Goal: Find specific page/section: Find specific page/section

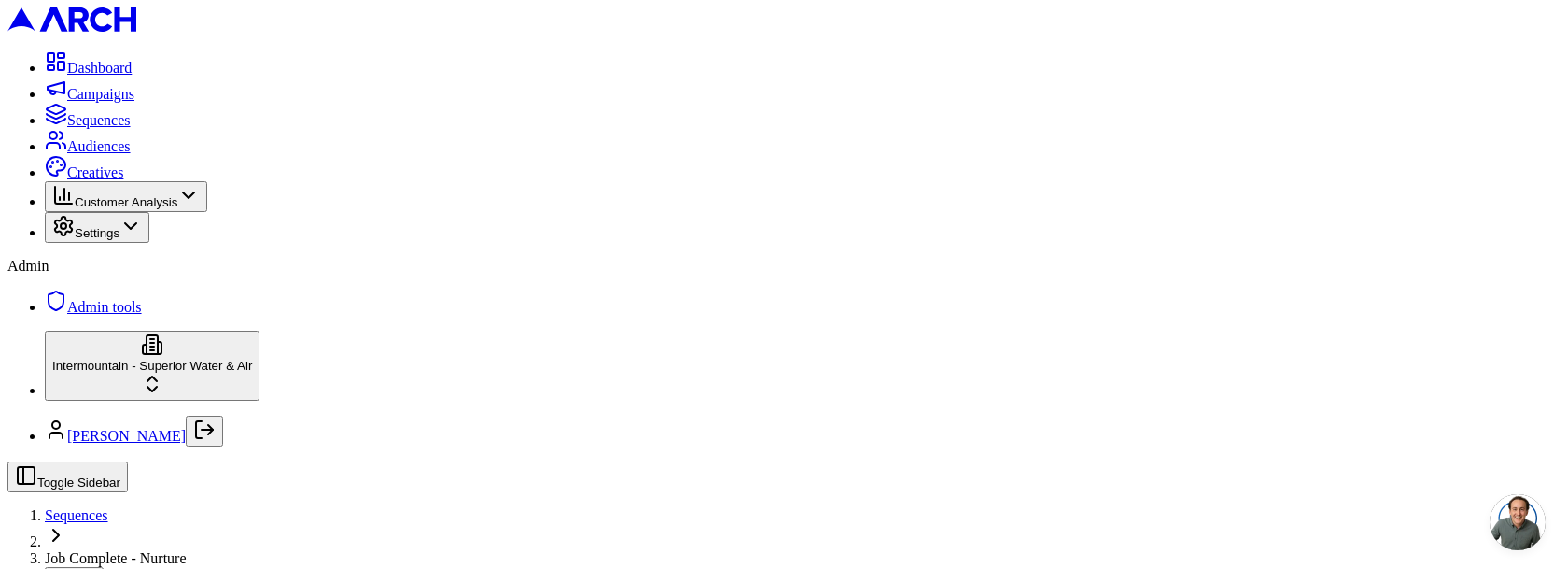
scroll to position [248, 0]
click at [134, 315] on span "Admin tools" at bounding box center [104, 307] width 75 height 16
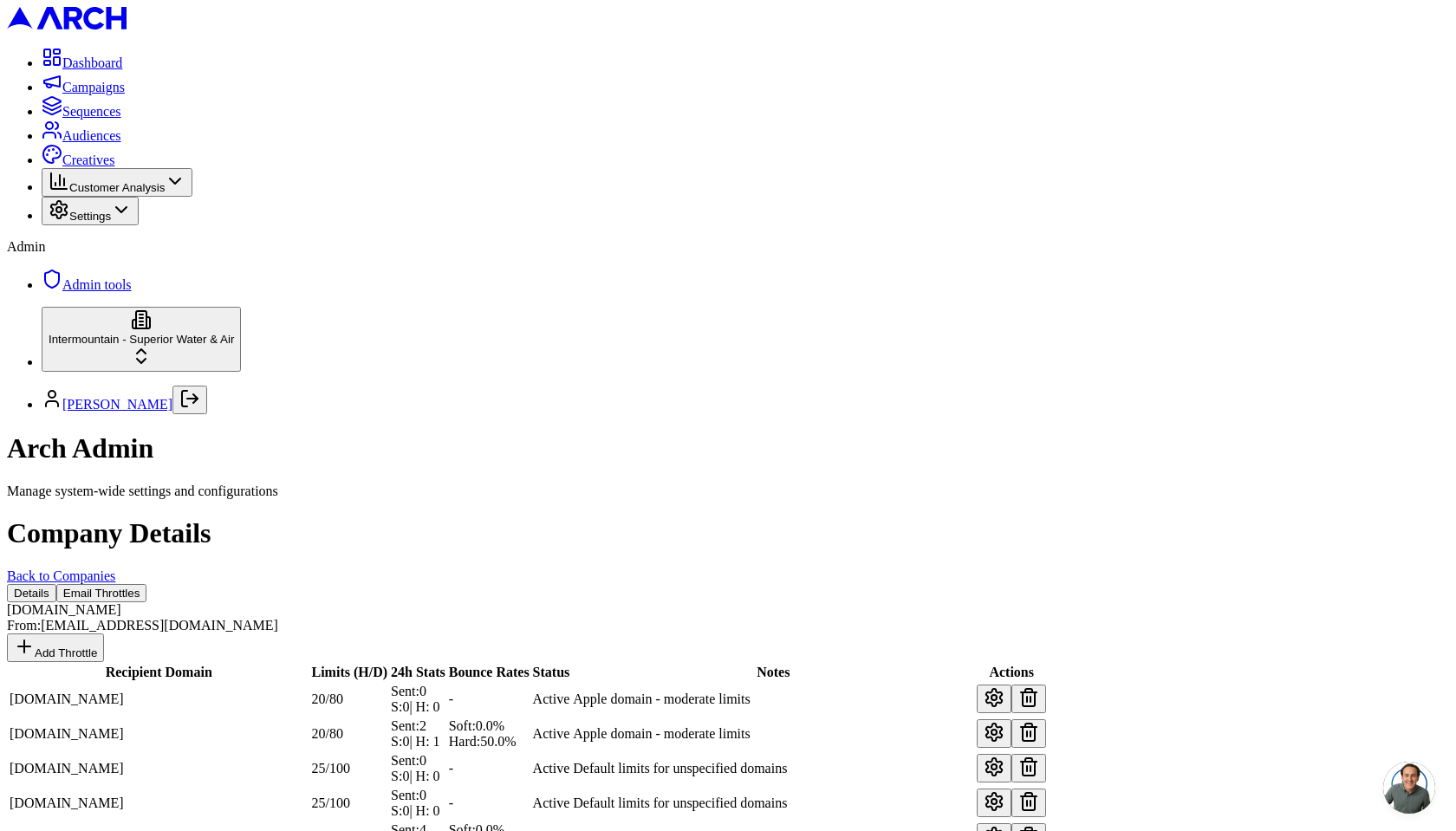
scroll to position [92, 0]
